Goal: Navigation & Orientation: Understand site structure

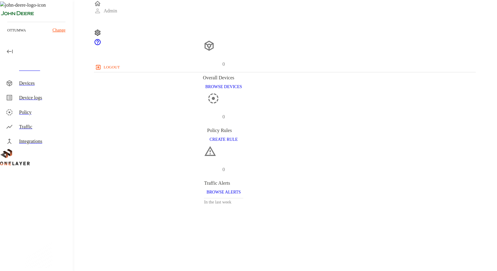
click at [41, 85] on div "Devices" at bounding box center [43, 83] width 49 height 7
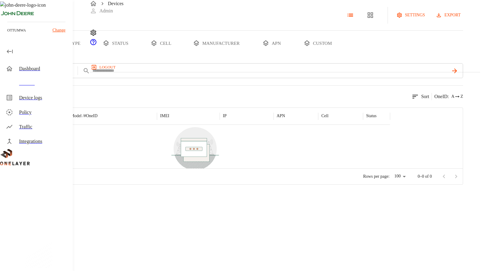
click at [38, 67] on div "Dashboard" at bounding box center [43, 68] width 49 height 7
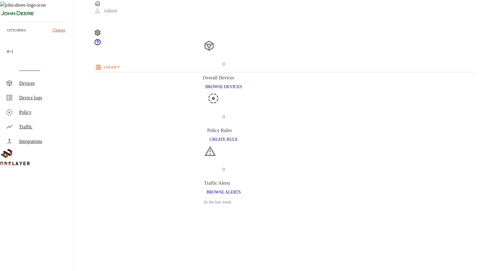
click at [38, 67] on div "Dashboard" at bounding box center [43, 68] width 49 height 7
click at [33, 101] on div "Device logs" at bounding box center [43, 97] width 49 height 7
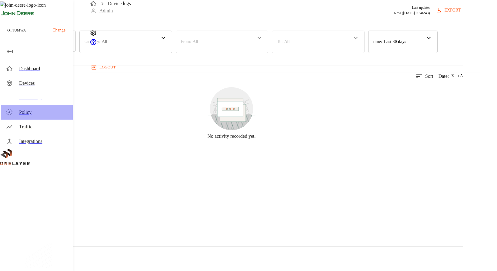
click at [31, 113] on div "Policy" at bounding box center [43, 112] width 49 height 7
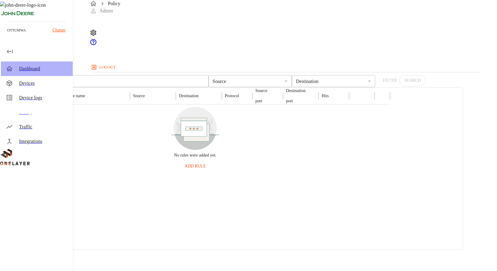
click at [31, 74] on div "Dashboard" at bounding box center [37, 69] width 72 height 15
